Goal: Book appointment/travel/reservation

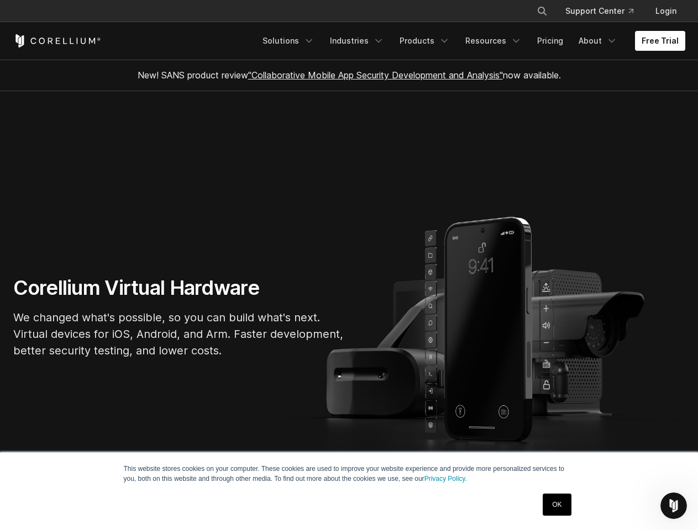
click at [349, 265] on section "Corellium Virtual Hardware We changed what's possible, so you can build what's …" at bounding box center [349, 321] width 698 height 461
click at [541, 11] on icon "Search" at bounding box center [542, 11] width 9 height 9
click at [541, 11] on div "×" at bounding box center [542, 10] width 11 height 17
click at [673, 506] on icon "Open Intercom Messenger" at bounding box center [674, 506] width 18 height 18
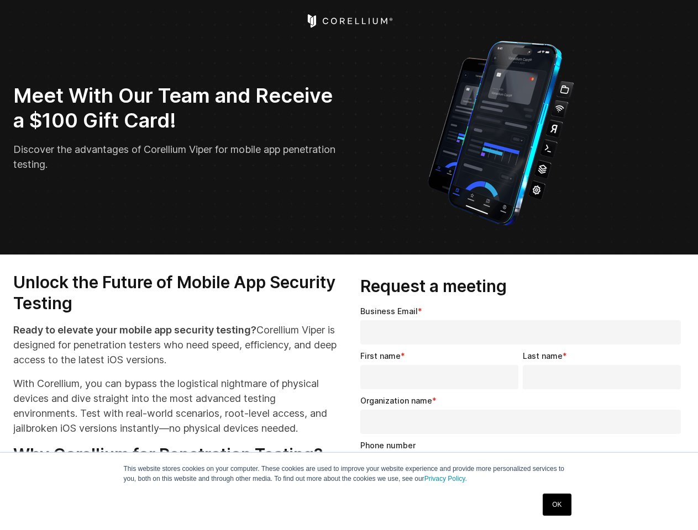
select select "**"
click at [523, 418] on input "Organization name *" at bounding box center [520, 422] width 320 height 24
click at [673, 506] on img "Open Intercom Messenger" at bounding box center [673, 505] width 13 height 13
